Goal: Task Accomplishment & Management: Use online tool/utility

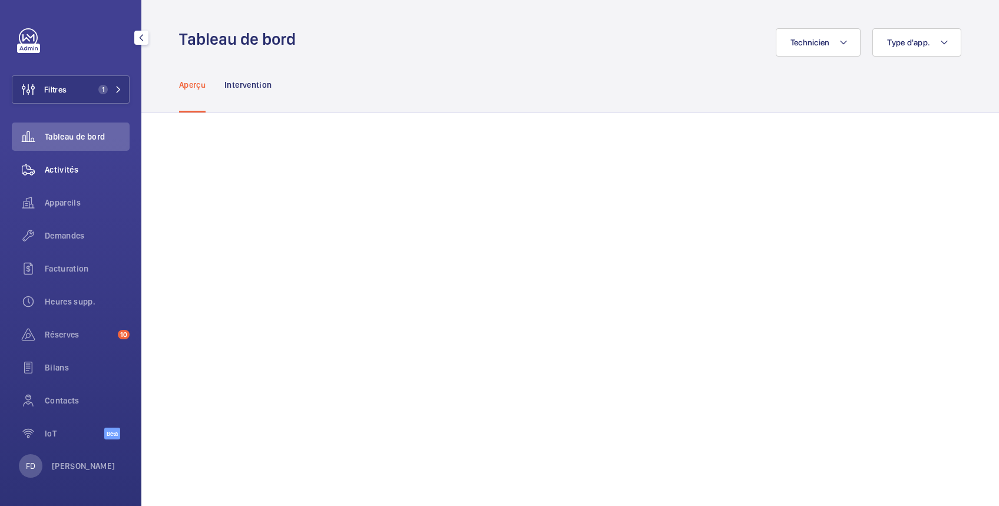
click at [74, 167] on span "Activités" at bounding box center [87, 170] width 85 height 12
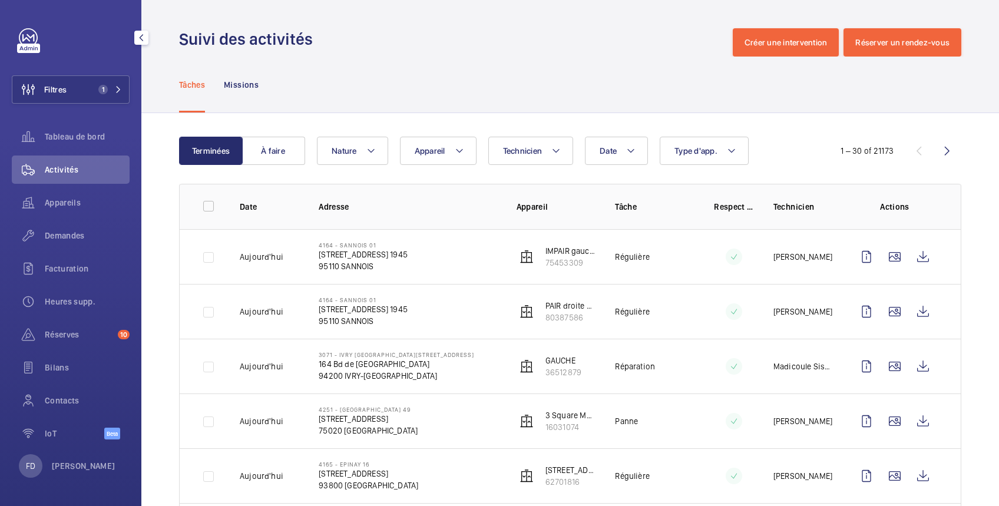
click at [82, 173] on span "Activités" at bounding box center [87, 170] width 85 height 12
click at [518, 151] on span "Technicien" at bounding box center [522, 150] width 39 height 9
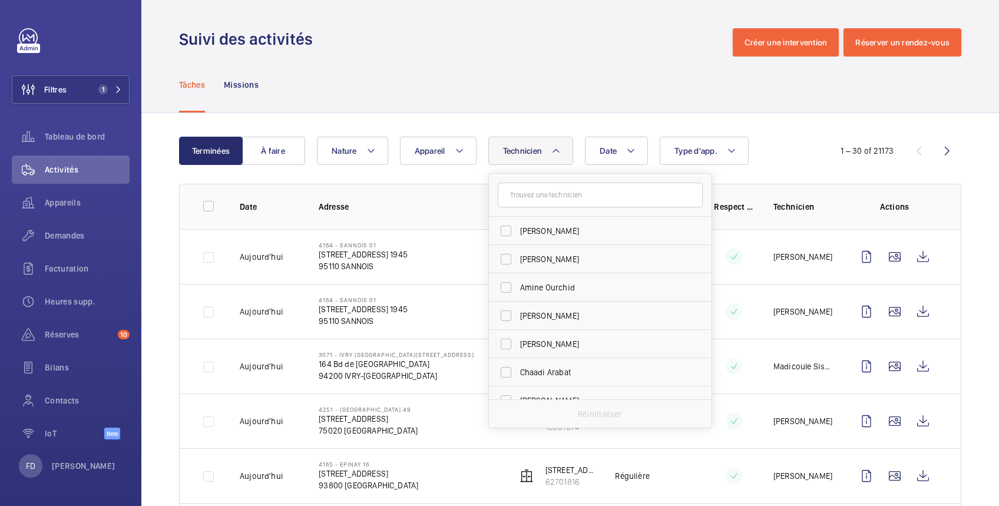
click at [565, 196] on input "text" at bounding box center [600, 195] width 205 height 25
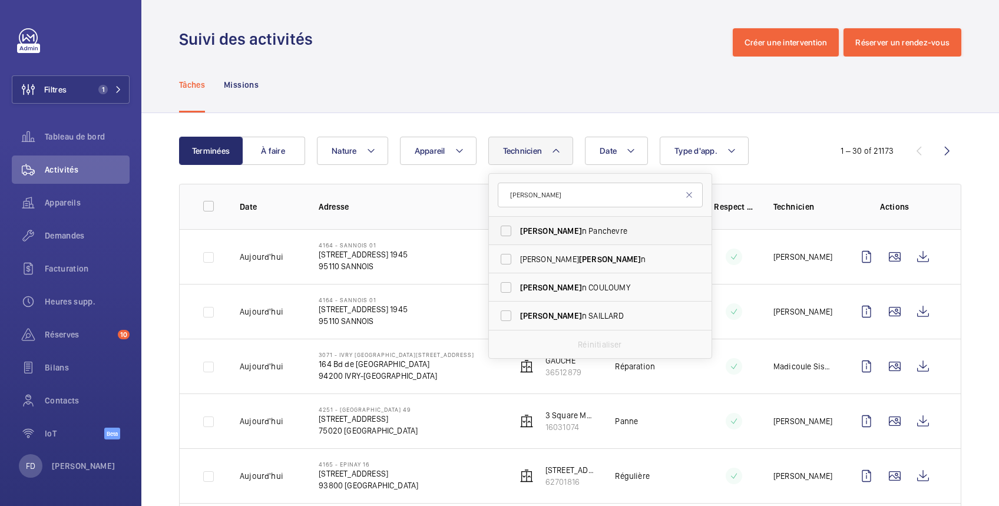
type input "julie"
click at [533, 231] on span "Julie" at bounding box center [551, 230] width 62 height 9
click at [518, 231] on input "Julie n Panchevre" at bounding box center [506, 231] width 24 height 24
checkbox input "true"
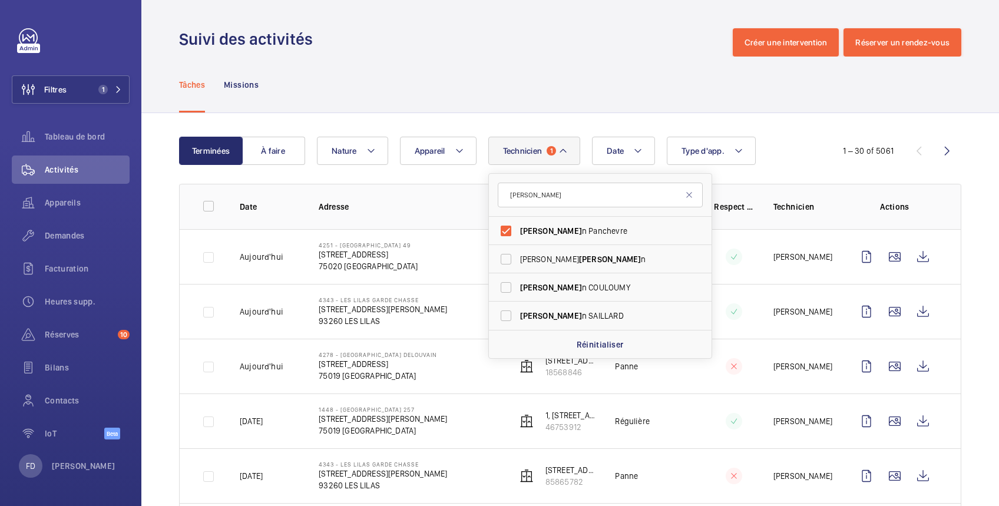
click at [436, 66] on div "Tâches Missions" at bounding box center [570, 85] width 782 height 56
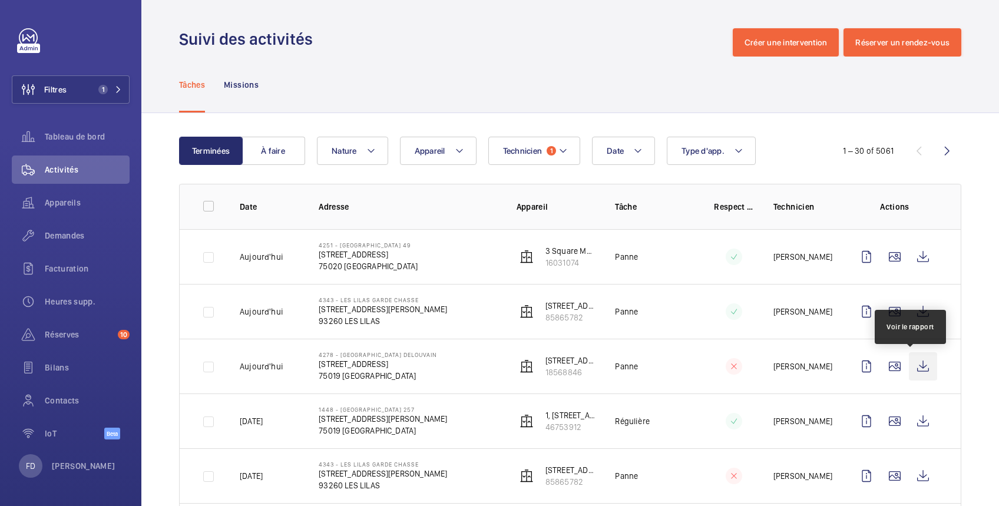
click at [911, 368] on wm-front-icon-button at bounding box center [923, 366] width 28 height 28
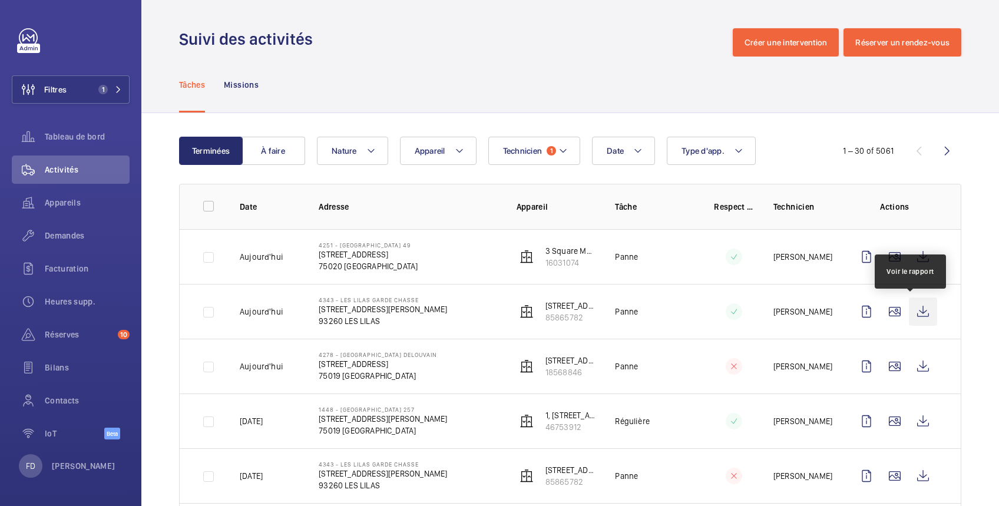
click at [912, 313] on wm-front-icon-button at bounding box center [923, 311] width 28 height 28
click at [883, 311] on wm-front-icon-button at bounding box center [895, 311] width 28 height 28
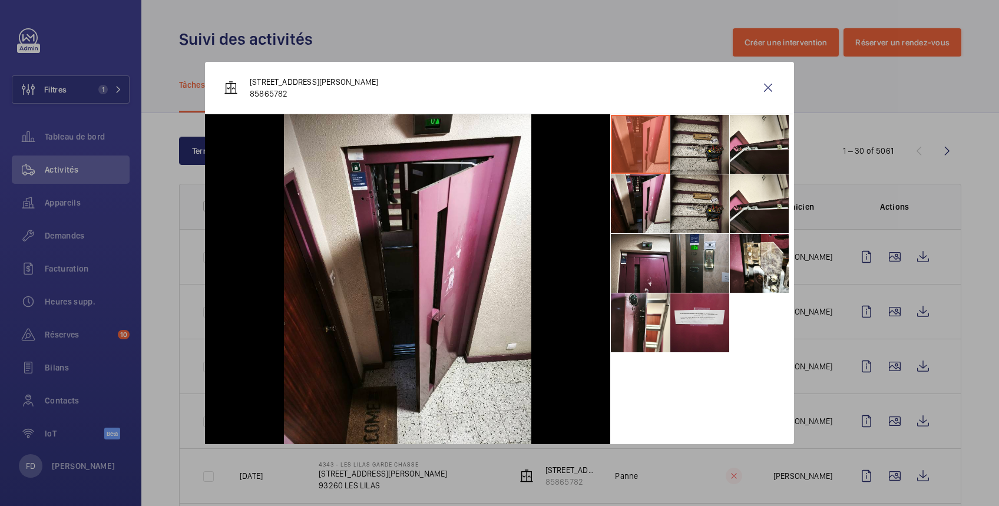
click at [719, 319] on li at bounding box center [699, 322] width 59 height 59
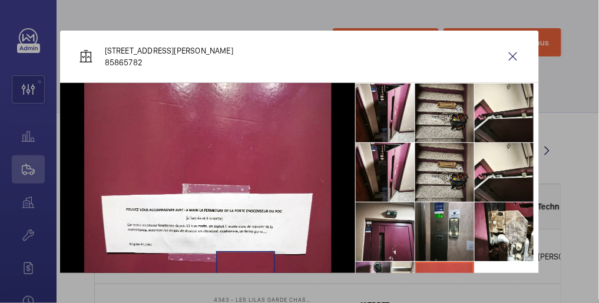
scroll to position [125, 0]
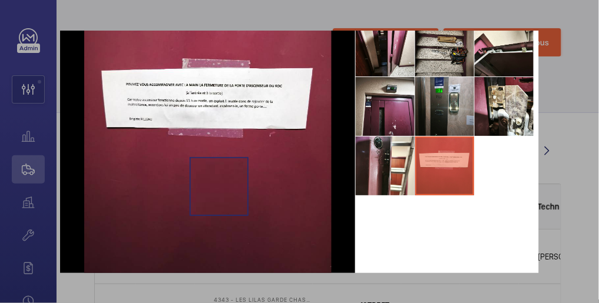
click at [215, 186] on img at bounding box center [207, 123] width 247 height 330
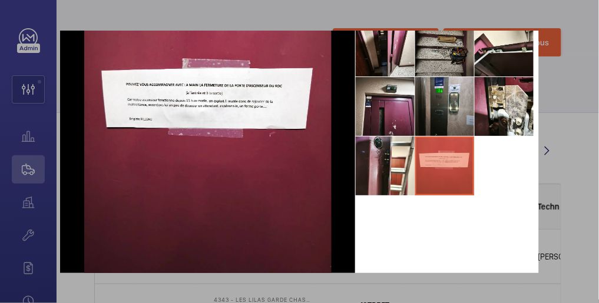
click at [437, 62] on li at bounding box center [444, 47] width 59 height 59
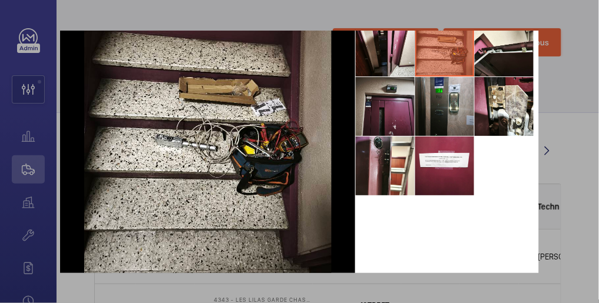
click at [389, 102] on li at bounding box center [385, 106] width 59 height 59
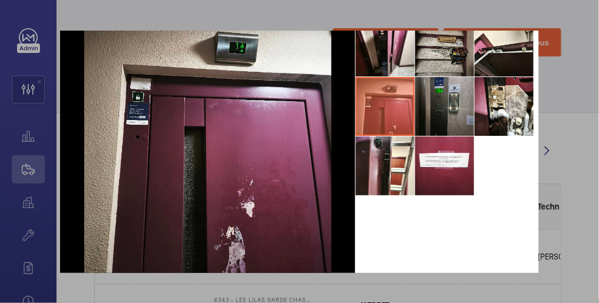
click at [426, 108] on li at bounding box center [444, 106] width 59 height 59
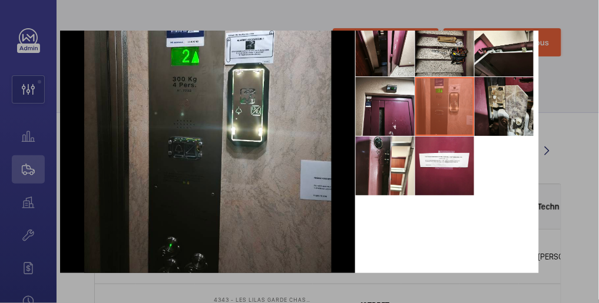
click at [501, 109] on li at bounding box center [504, 106] width 59 height 59
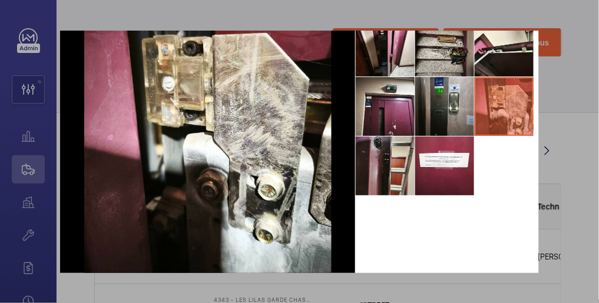
click at [373, 162] on li at bounding box center [385, 166] width 59 height 59
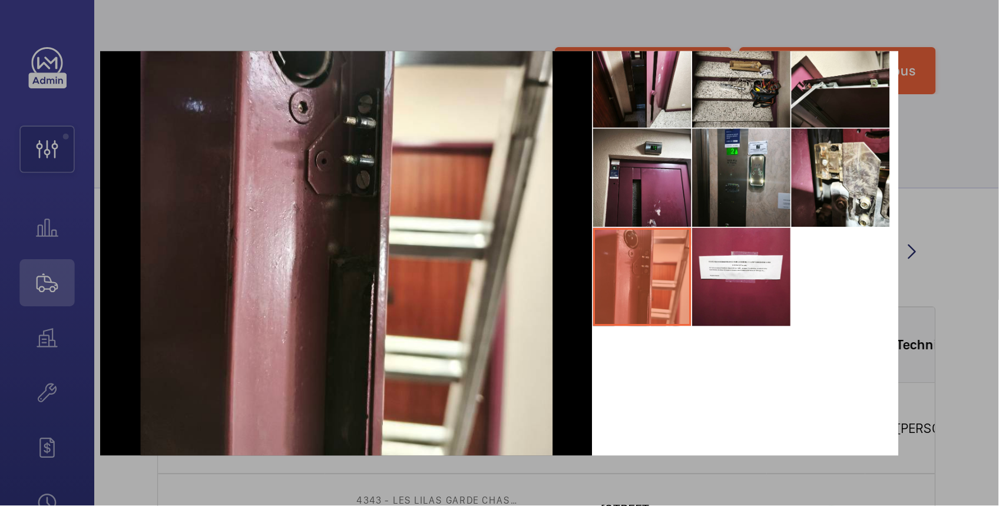
scroll to position [0, 0]
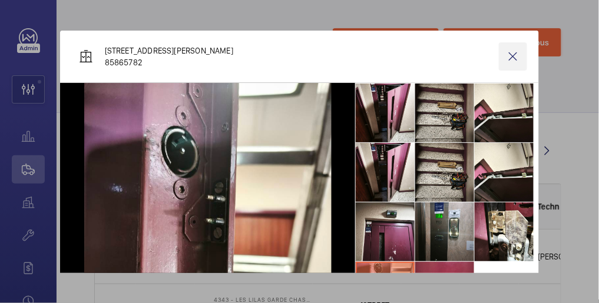
click at [508, 58] on wm-front-icon-button at bounding box center [513, 56] width 28 height 28
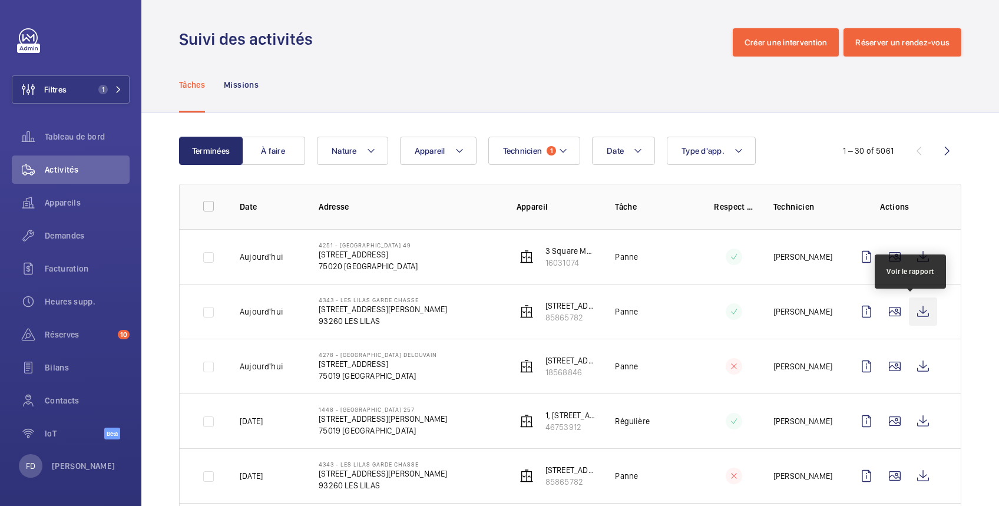
click at [909, 313] on wm-front-icon-button at bounding box center [923, 311] width 28 height 28
click at [910, 308] on wm-front-icon-button at bounding box center [923, 311] width 28 height 28
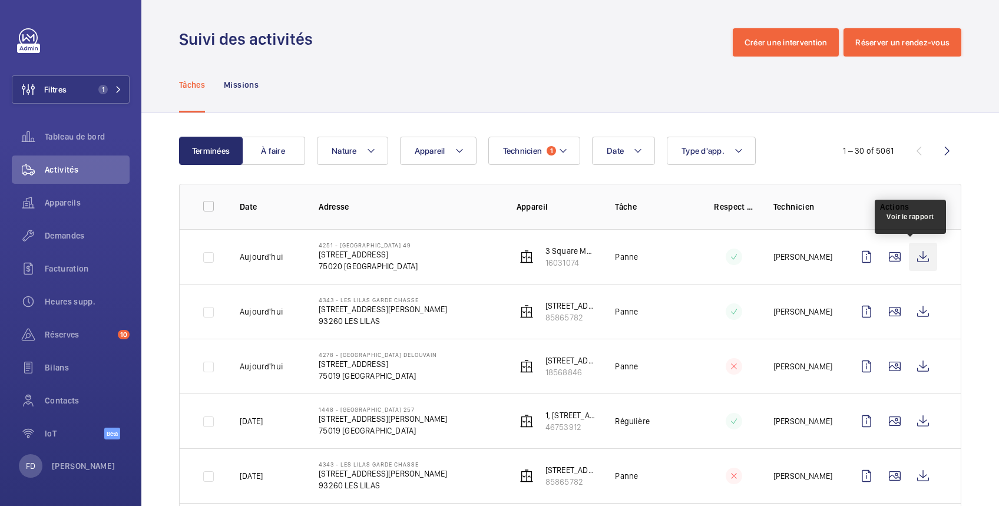
click at [912, 258] on wm-front-icon-button at bounding box center [923, 257] width 28 height 28
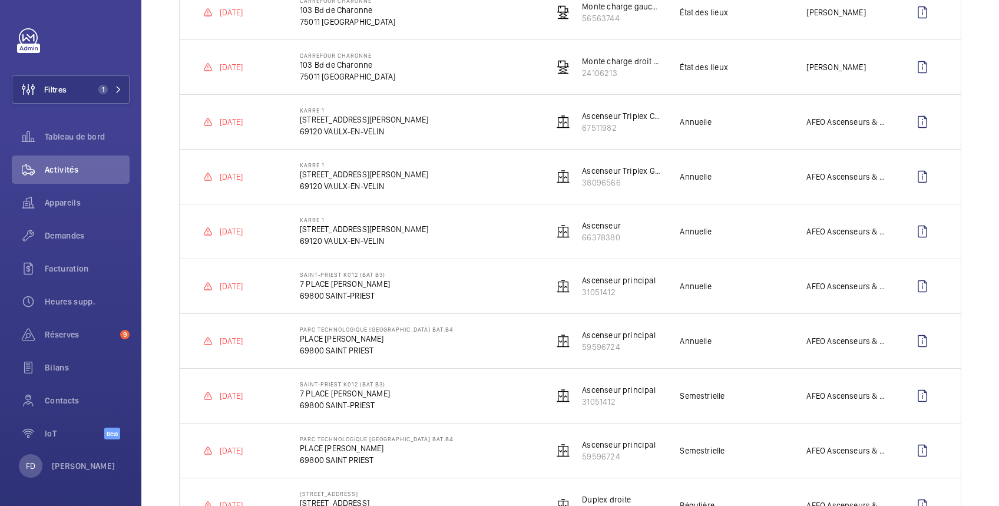
scroll to position [773, 0]
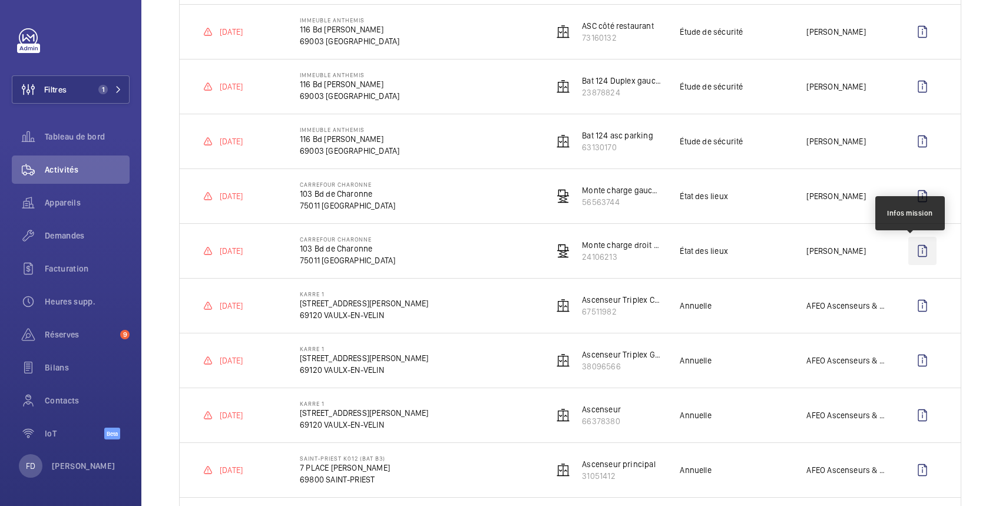
click at [909, 249] on wm-front-icon-button at bounding box center [922, 251] width 28 height 28
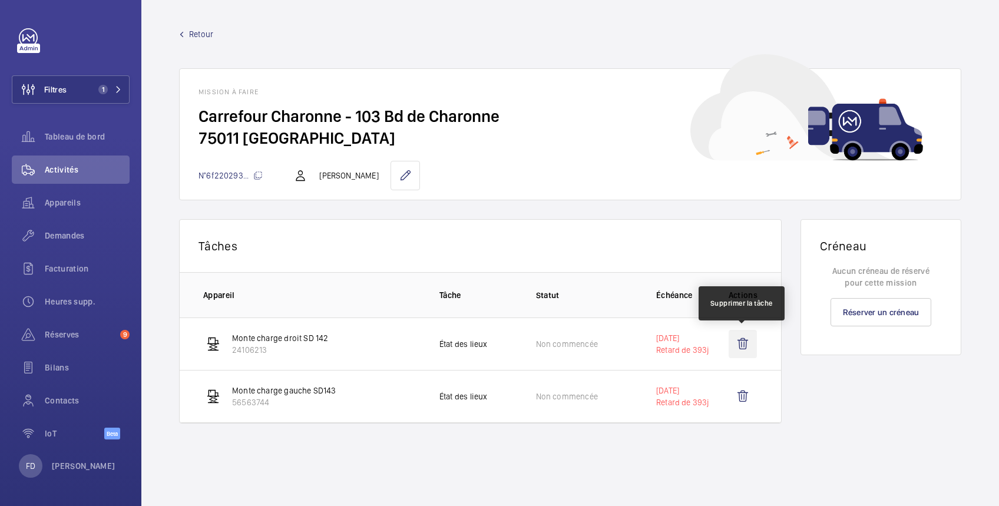
click at [744, 340] on wm-front-icon-button at bounding box center [743, 344] width 28 height 28
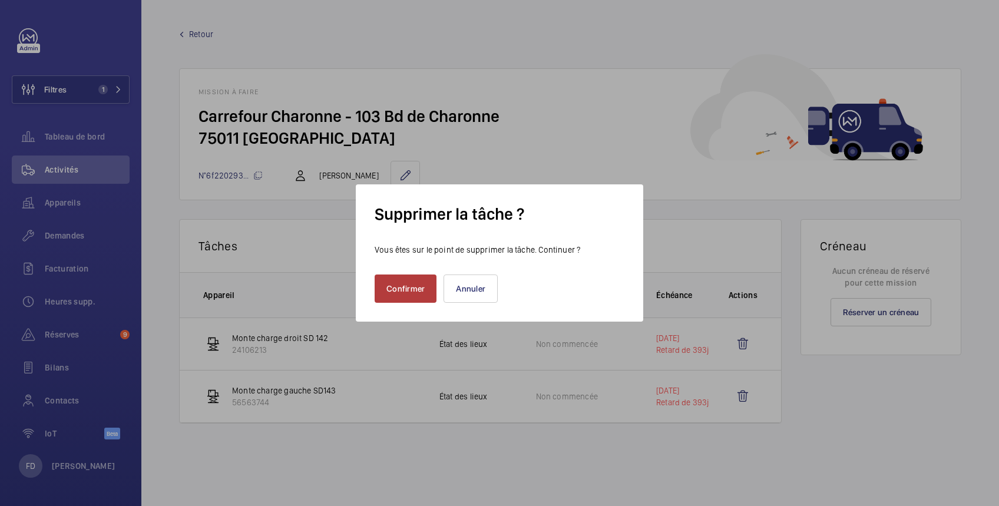
drag, startPoint x: 402, startPoint y: 287, endPoint x: 453, endPoint y: 298, distance: 51.7
click at [405, 287] on button "Confirmer" at bounding box center [406, 288] width 62 height 28
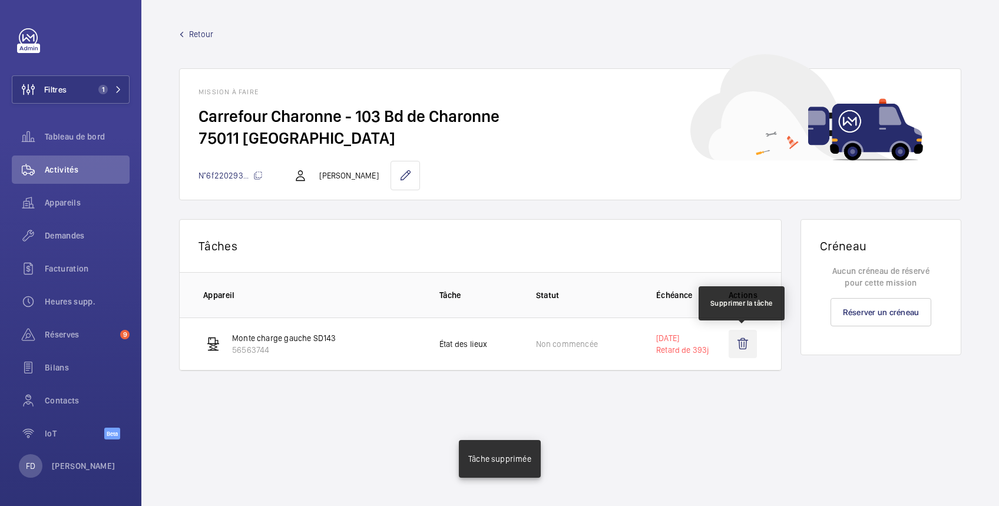
click at [744, 349] on wm-front-icon-button at bounding box center [743, 344] width 28 height 28
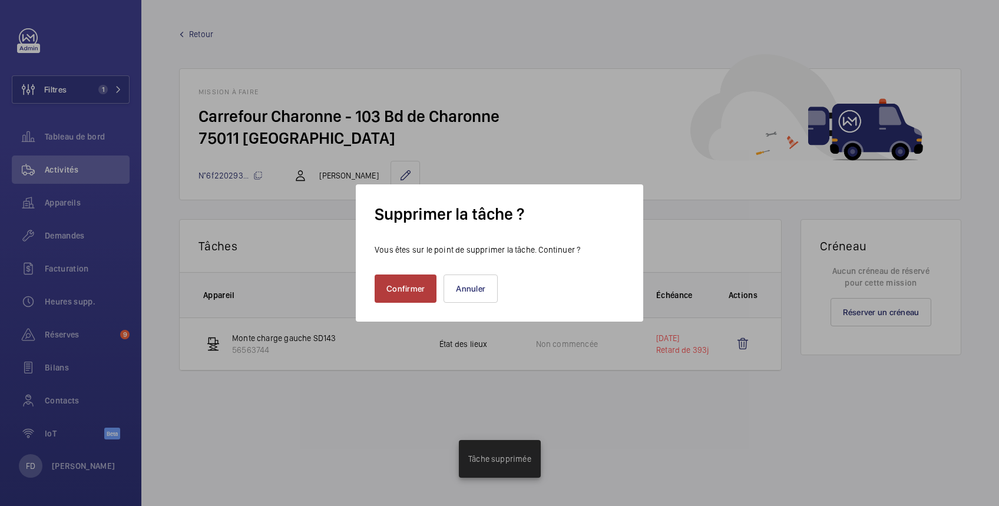
click at [406, 292] on button "Confirmer" at bounding box center [406, 288] width 62 height 28
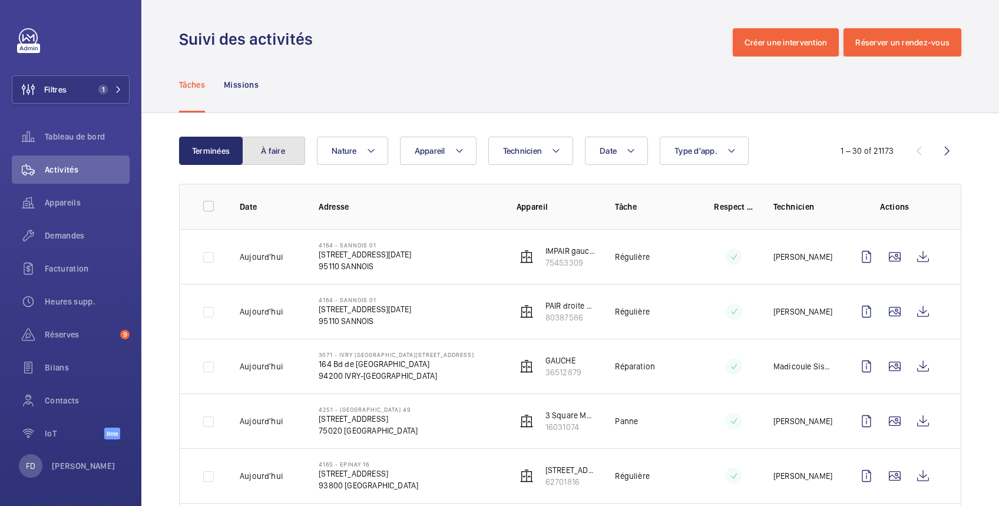
click at [272, 146] on button "À faire" at bounding box center [273, 151] width 64 height 28
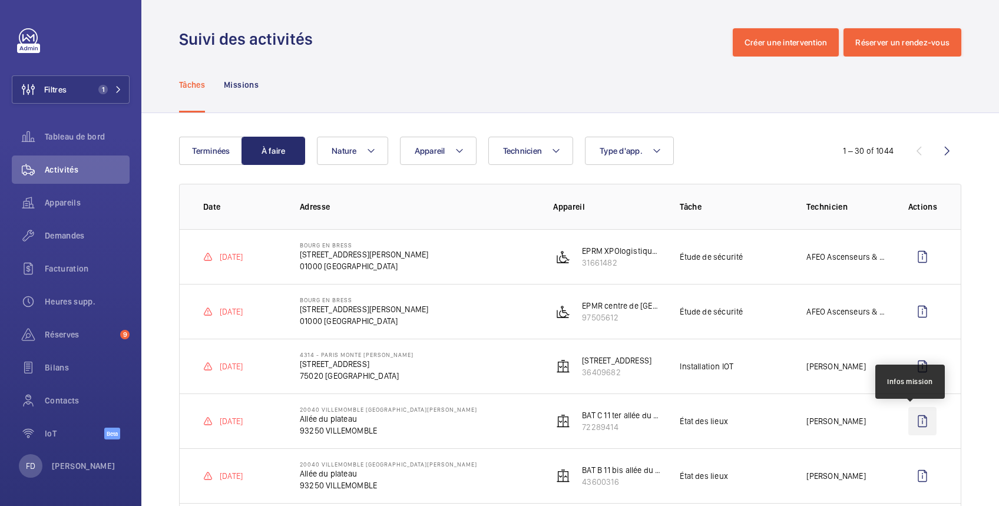
click at [911, 422] on wm-front-icon-button at bounding box center [922, 421] width 28 height 28
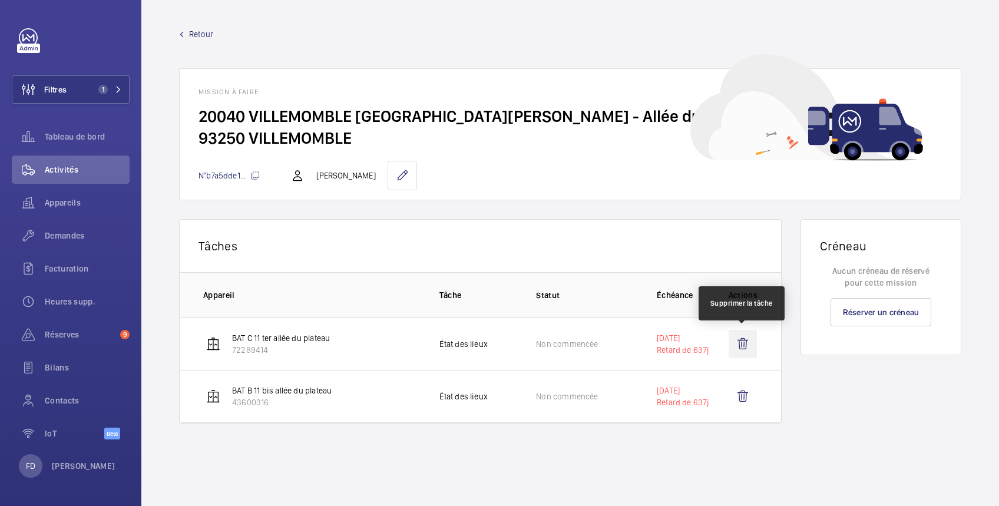
click at [746, 345] on wm-front-icon-button at bounding box center [743, 344] width 28 height 28
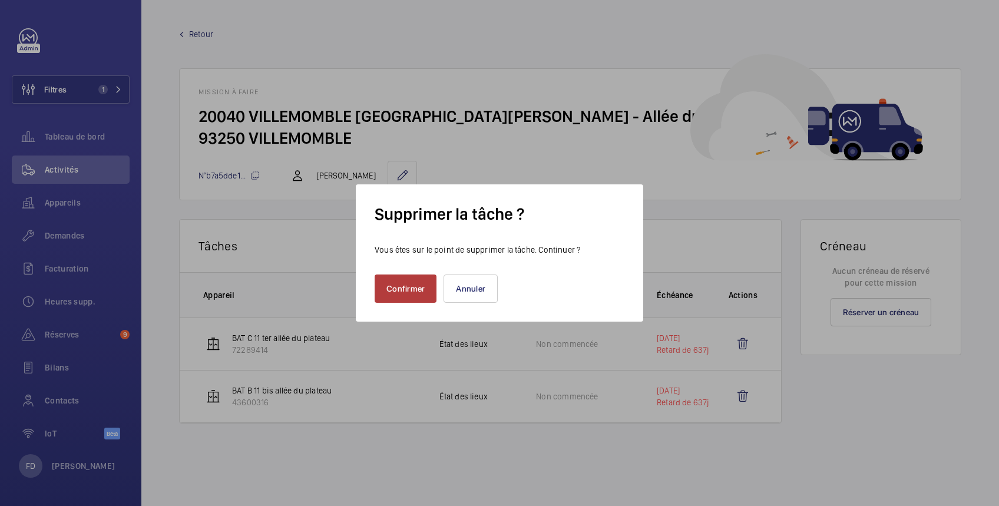
drag, startPoint x: 393, startPoint y: 287, endPoint x: 401, endPoint y: 287, distance: 7.7
click at [393, 286] on button "Confirmer" at bounding box center [406, 288] width 62 height 28
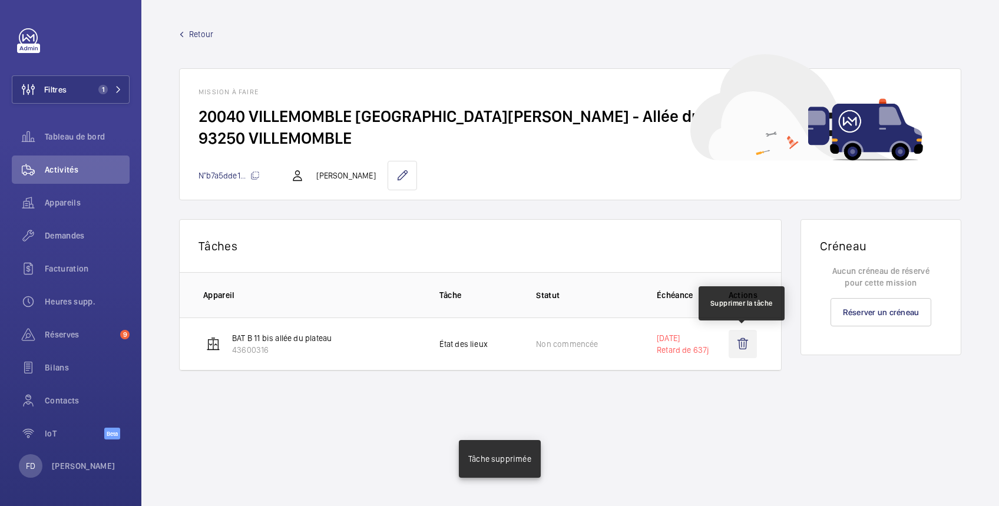
click at [739, 340] on wm-front-icon-button at bounding box center [743, 344] width 28 height 28
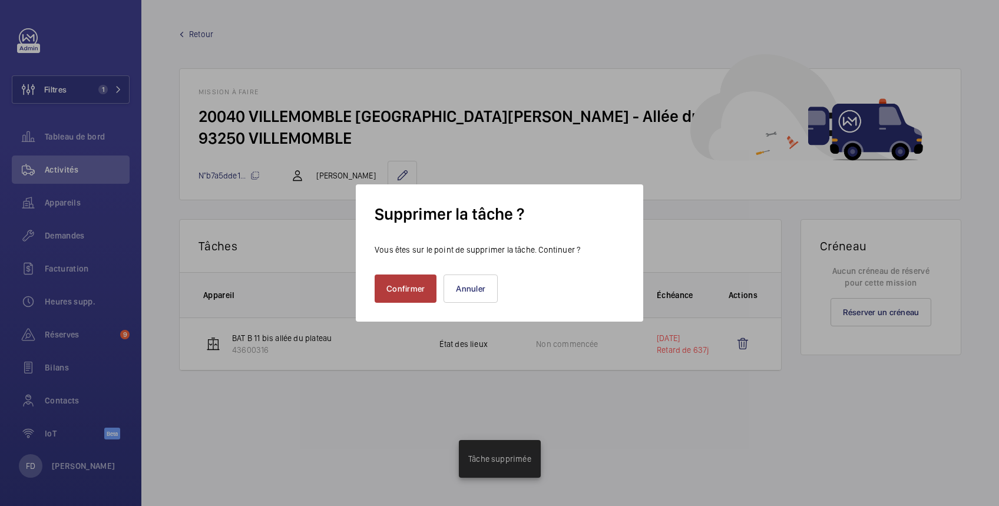
click at [418, 283] on button "Confirmer" at bounding box center [406, 288] width 62 height 28
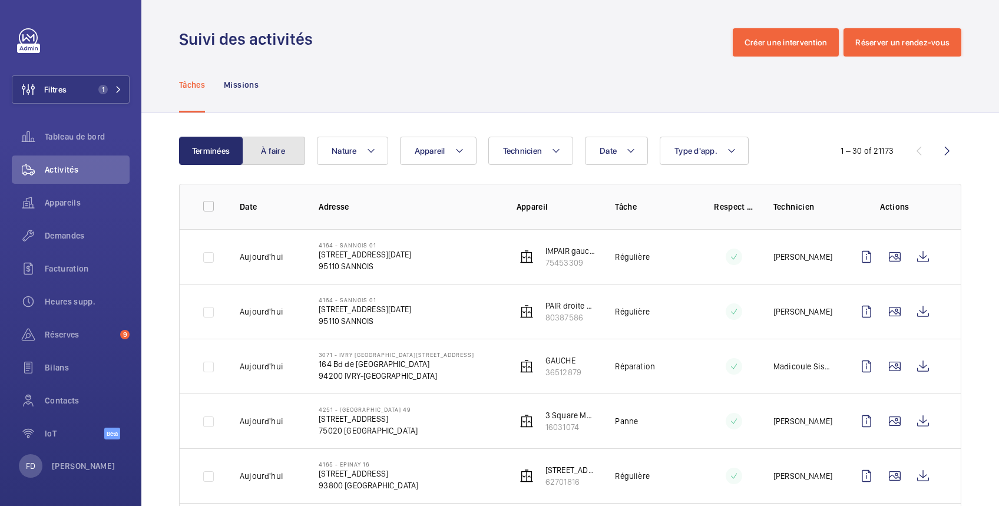
click at [284, 153] on button "À faire" at bounding box center [273, 151] width 64 height 28
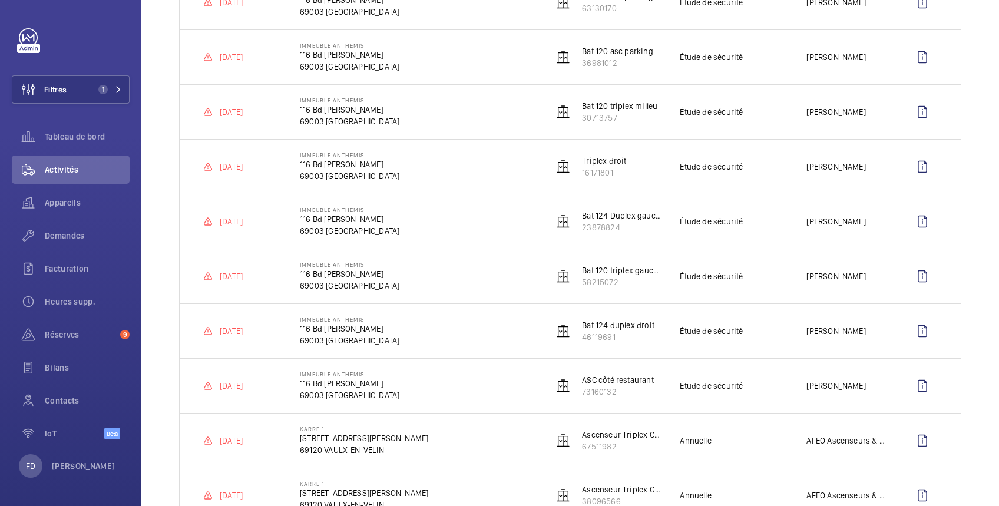
scroll to position [419, 0]
